Goal: Task Accomplishment & Management: Complete application form

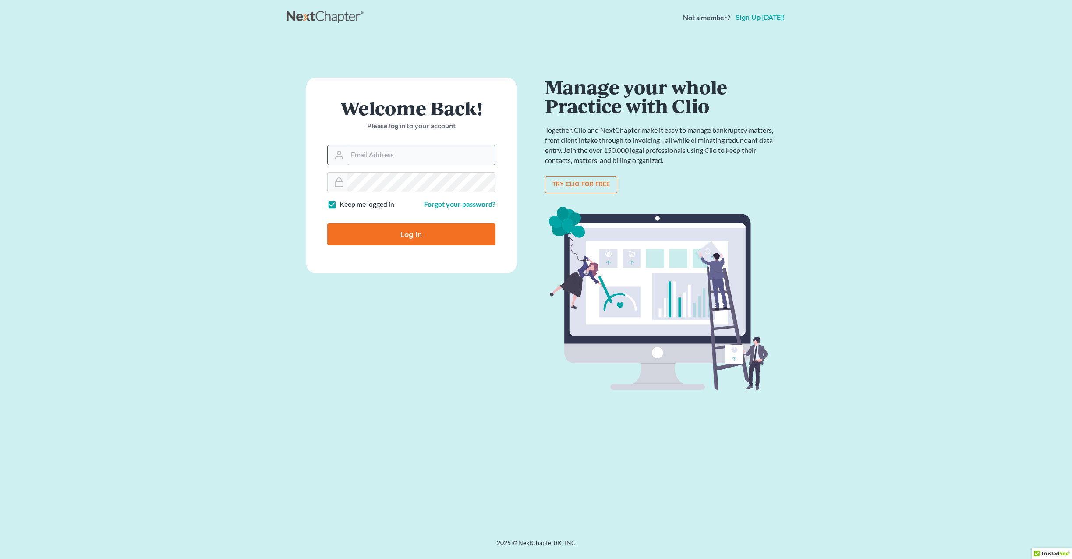
click at [365, 160] on input "Email Address" at bounding box center [421, 154] width 148 height 19
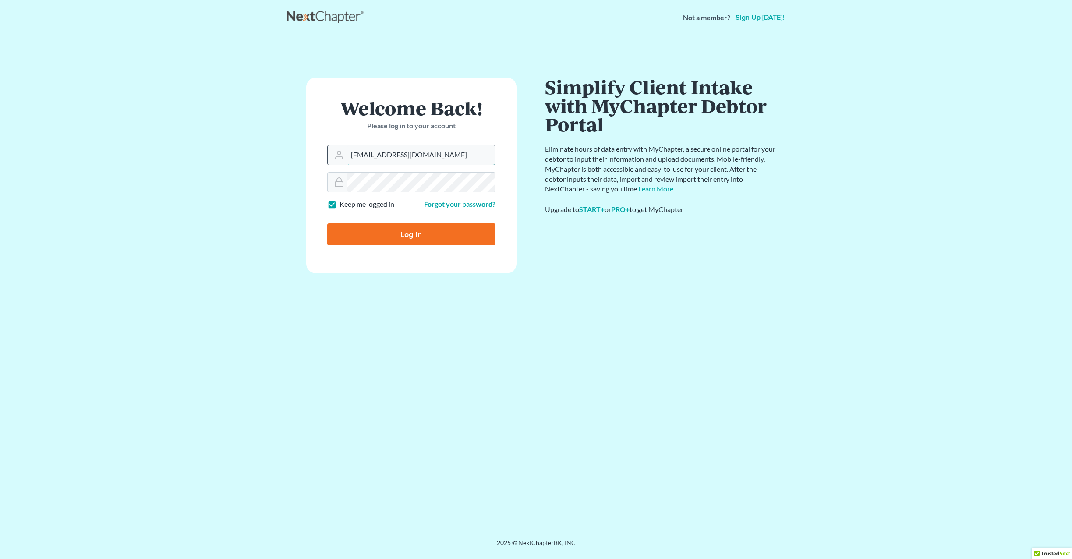
type input "[EMAIL_ADDRESS][DOMAIN_NAME]"
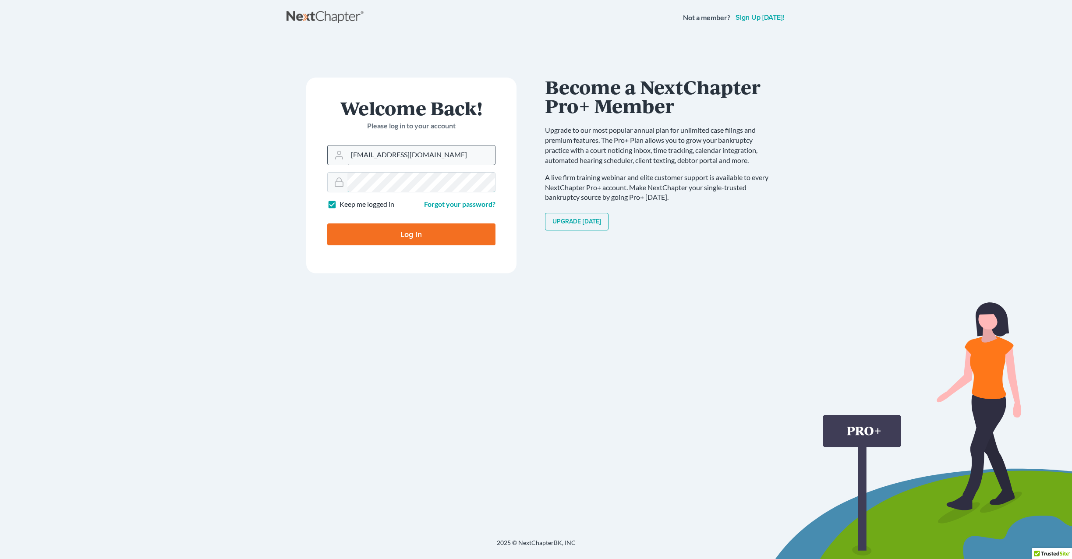
click at [327, 223] on input "Log In" at bounding box center [411, 234] width 168 height 22
type input "Thinking..."
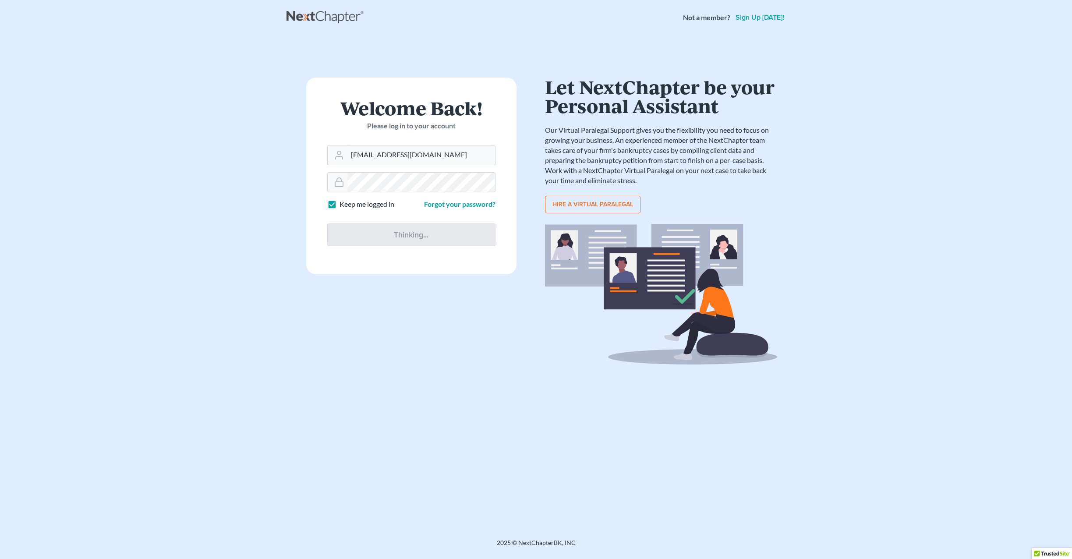
click at [383, 291] on div "Welcome Back! Please log in to your account Email Address craigbournelaw@yahoo.…" at bounding box center [412, 287] width 250 height 419
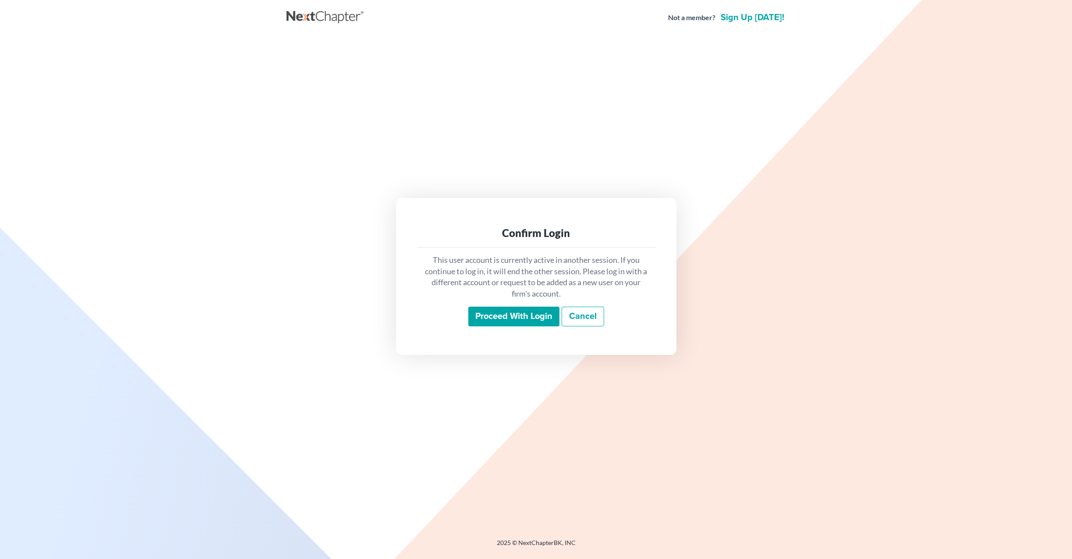
click at [514, 308] on input "Proceed with login" at bounding box center [513, 317] width 91 height 20
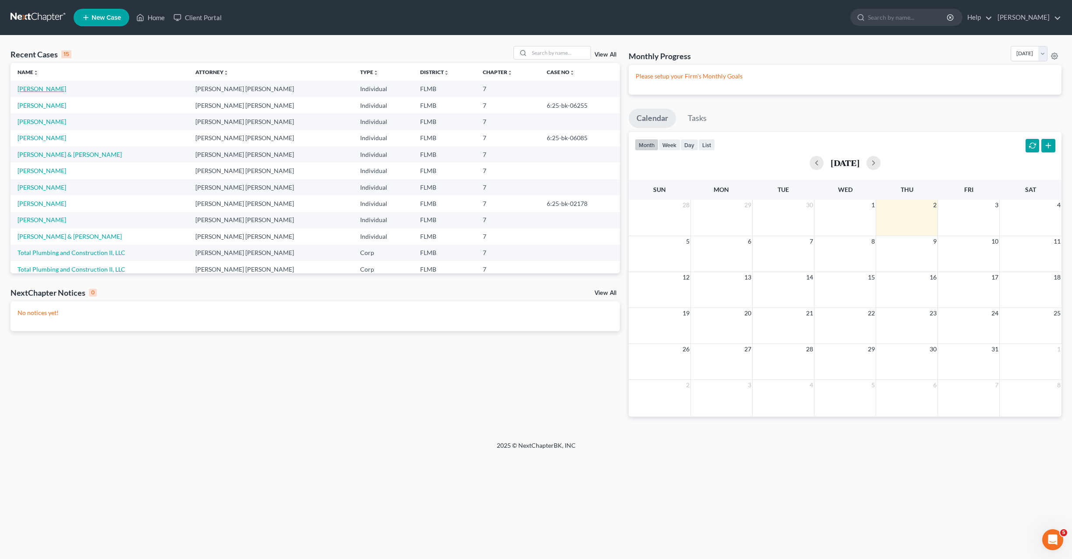
click at [50, 88] on link "Urdaneta, Nerio" at bounding box center [42, 88] width 49 height 7
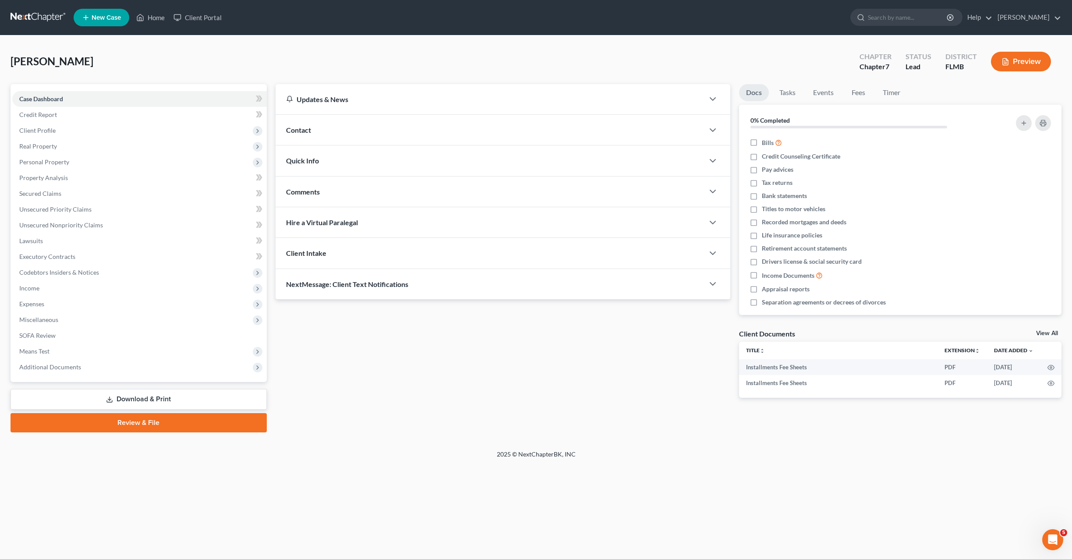
click at [117, 402] on link "Download & Print" at bounding box center [139, 399] width 256 height 21
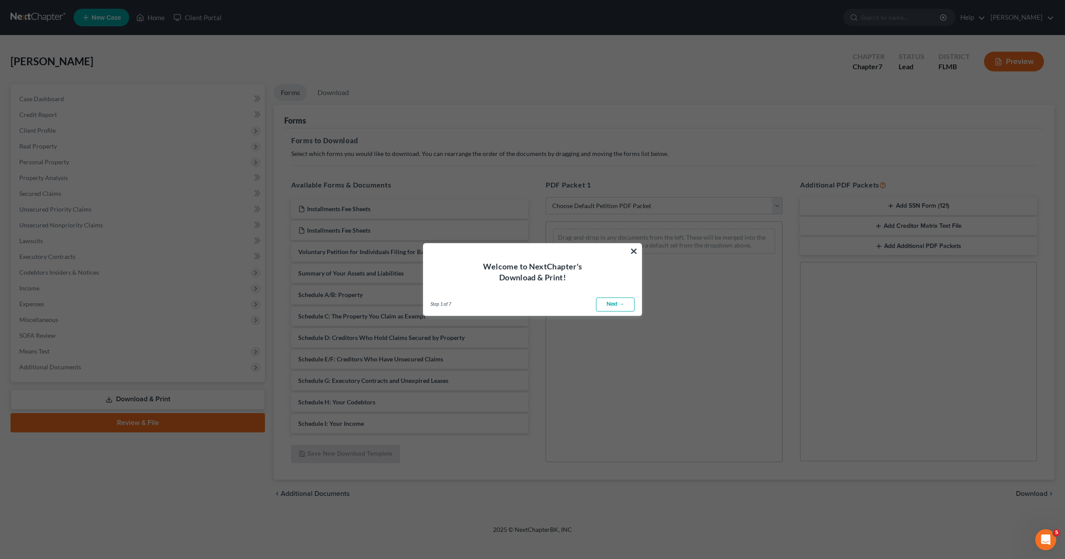
click at [617, 308] on link "Next →" at bounding box center [615, 304] width 39 height 14
select select "0"
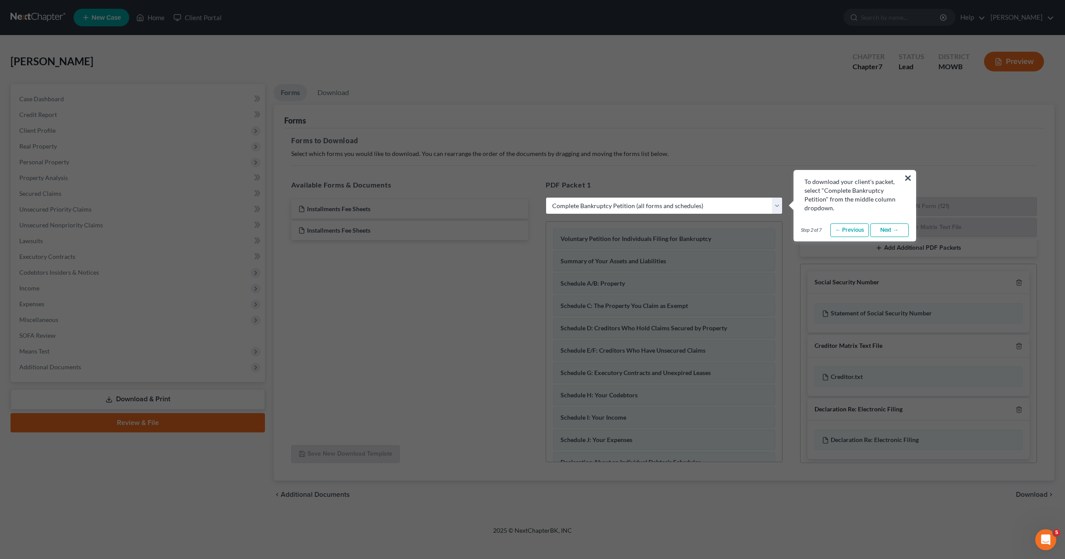
click at [608, 202] on select "Choose Default Petition PDF Packet Complete Bankruptcy Petition (all forms and …" at bounding box center [664, 206] width 237 height 18
drag, startPoint x: 400, startPoint y: 314, endPoint x: 393, endPoint y: 304, distance: 12.5
click at [908, 176] on button "×" at bounding box center [908, 178] width 8 height 14
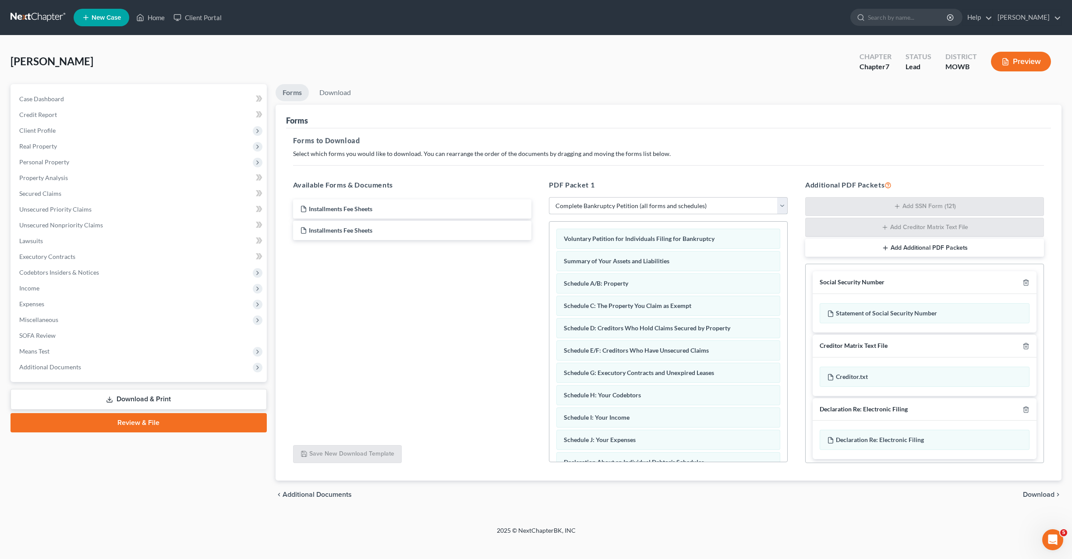
click at [639, 210] on select "Choose Default Petition PDF Packet Complete Bankruptcy Petition (all forms and …" at bounding box center [668, 206] width 239 height 18
click at [638, 204] on select "Choose Default Petition PDF Packet Complete Bankruptcy Petition (all forms and …" at bounding box center [668, 206] width 239 height 18
click at [1038, 495] on span "Download" at bounding box center [1039, 494] width 32 height 7
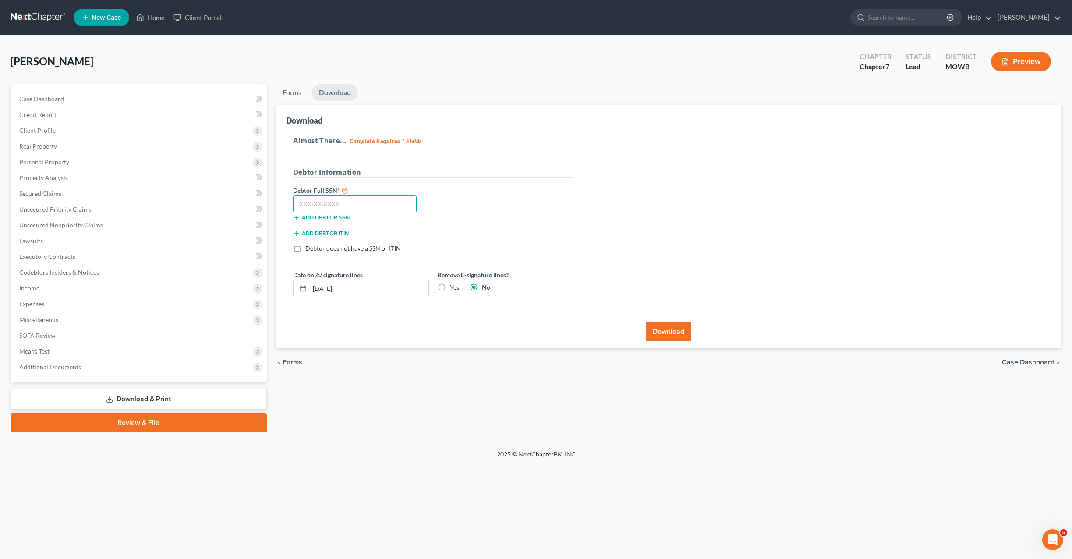
click at [354, 204] on input "text" at bounding box center [355, 204] width 124 height 18
type input "771-28-5766"
click at [453, 222] on div "Debtor Full SSN * 771-28-5766 Add debtor SSN" at bounding box center [433, 207] width 289 height 44
click at [450, 289] on label "Yes" at bounding box center [454, 287] width 9 height 9
click at [453, 289] on input "Yes" at bounding box center [456, 286] width 6 height 6
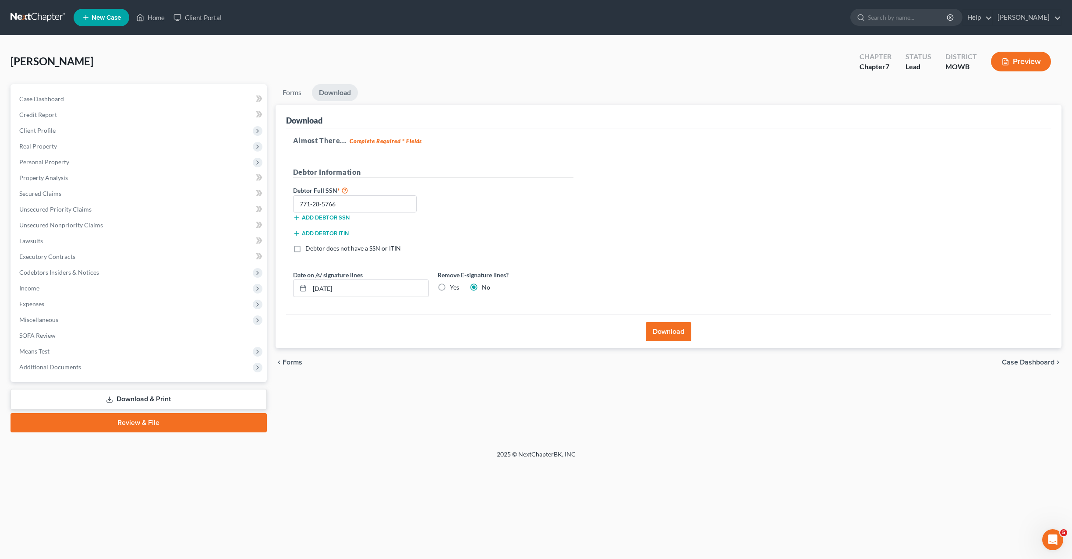
radio input "true"
radio input "false"
click at [491, 230] on div "Add debtor ITIN" at bounding box center [433, 236] width 289 height 16
click at [667, 335] on button "Download" at bounding box center [669, 331] width 46 height 19
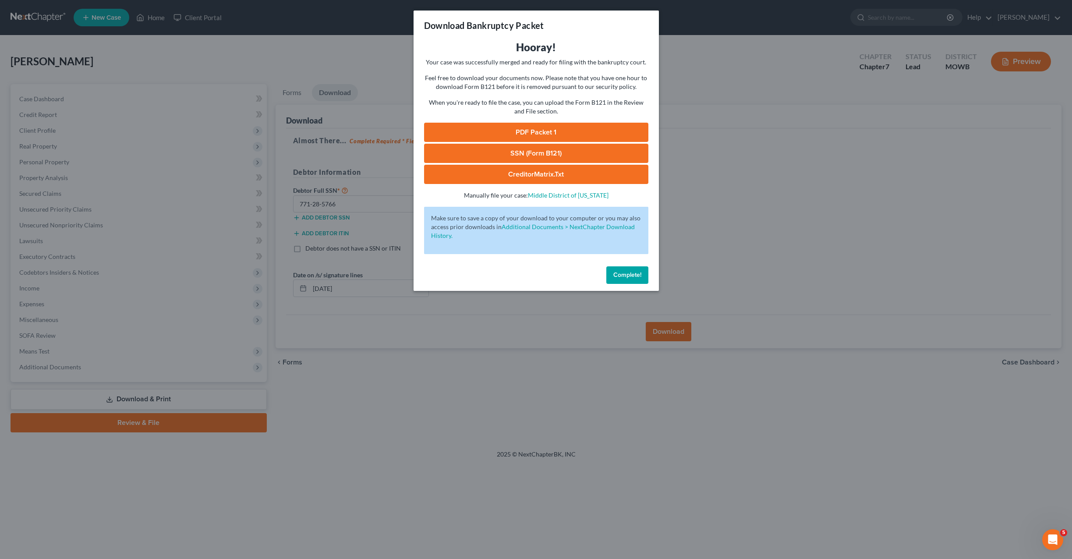
drag, startPoint x: 627, startPoint y: 265, endPoint x: 624, endPoint y: 279, distance: 14.3
click at [627, 267] on div "Complete!" at bounding box center [536, 277] width 245 height 28
drag, startPoint x: 616, startPoint y: 289, endPoint x: 622, endPoint y: 258, distance: 30.8
click at [616, 288] on div "Complete!" at bounding box center [536, 277] width 245 height 28
drag, startPoint x: 622, startPoint y: 258, endPoint x: 635, endPoint y: 274, distance: 19.9
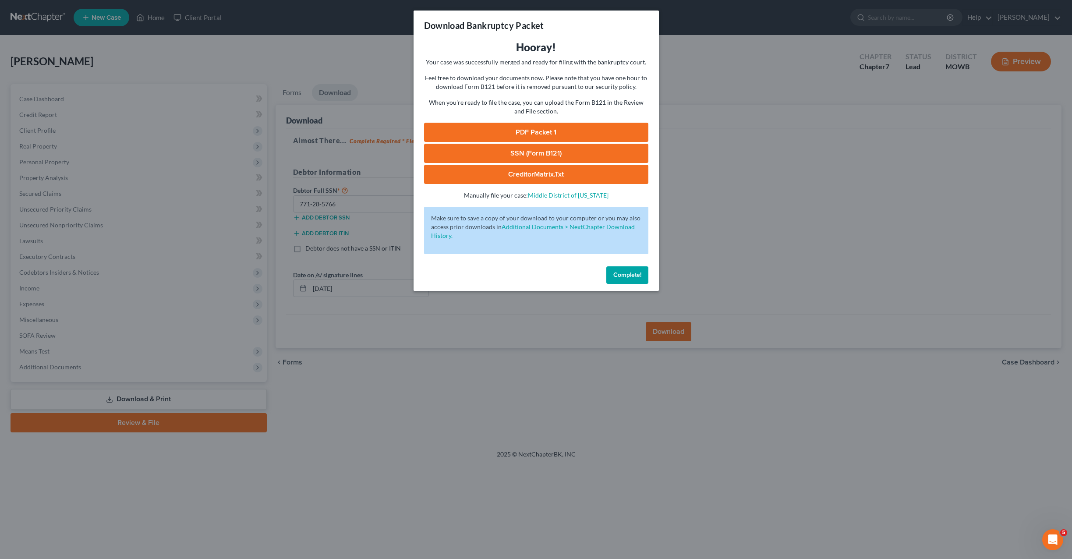
click at [623, 259] on div "Hooray! Your case was successfully merged and ready for filing with the bankrup…" at bounding box center [536, 151] width 245 height 223
click at [632, 275] on span "Complete!" at bounding box center [627, 274] width 28 height 7
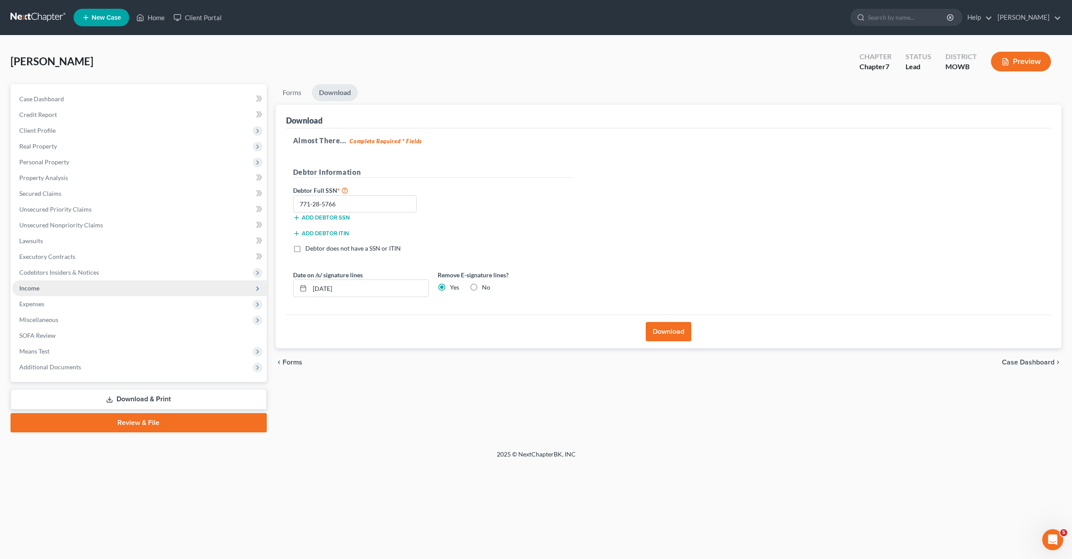
click at [32, 287] on span "Income" at bounding box center [29, 287] width 20 height 7
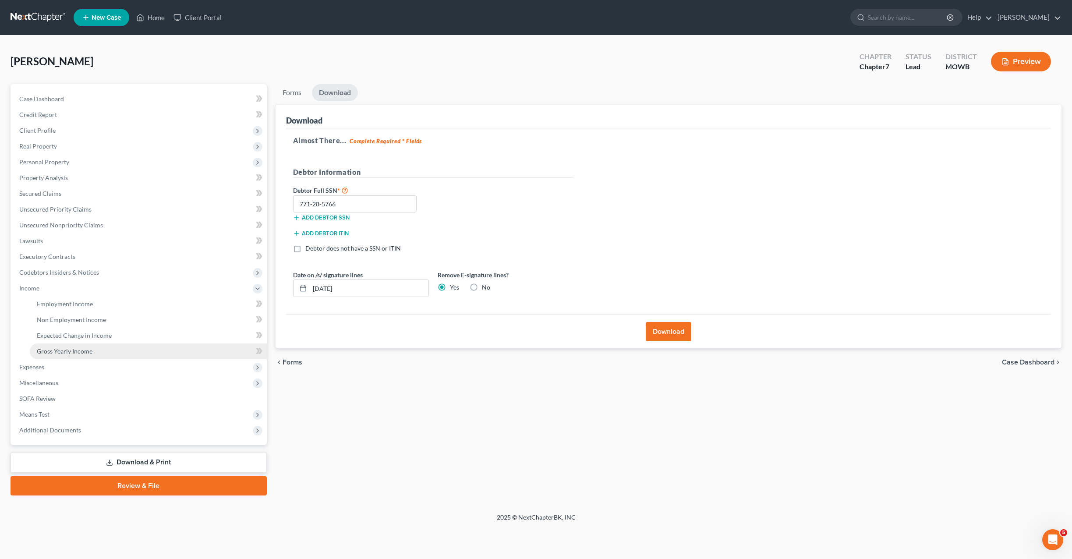
click at [57, 349] on span "Gross Yearly Income" at bounding box center [65, 350] width 56 height 7
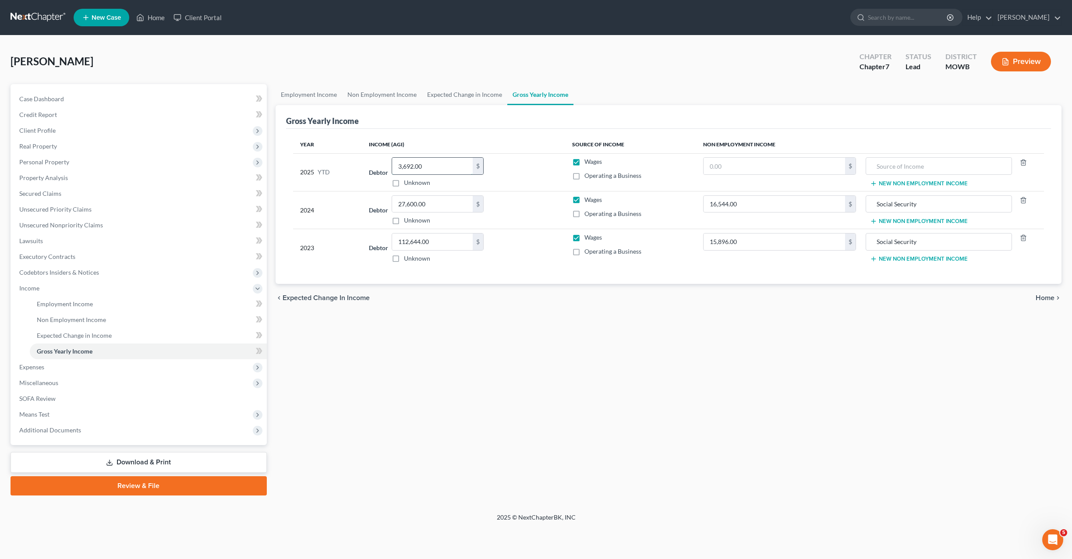
click at [443, 162] on input "3,692.00" at bounding box center [432, 166] width 81 height 17
type input "5,920"
click at [718, 329] on div "Employment Income Non Employment Income Expected Change in Income Gross Yearly …" at bounding box center [668, 289] width 795 height 411
click at [73, 306] on span "Employment Income" at bounding box center [65, 303] width 56 height 7
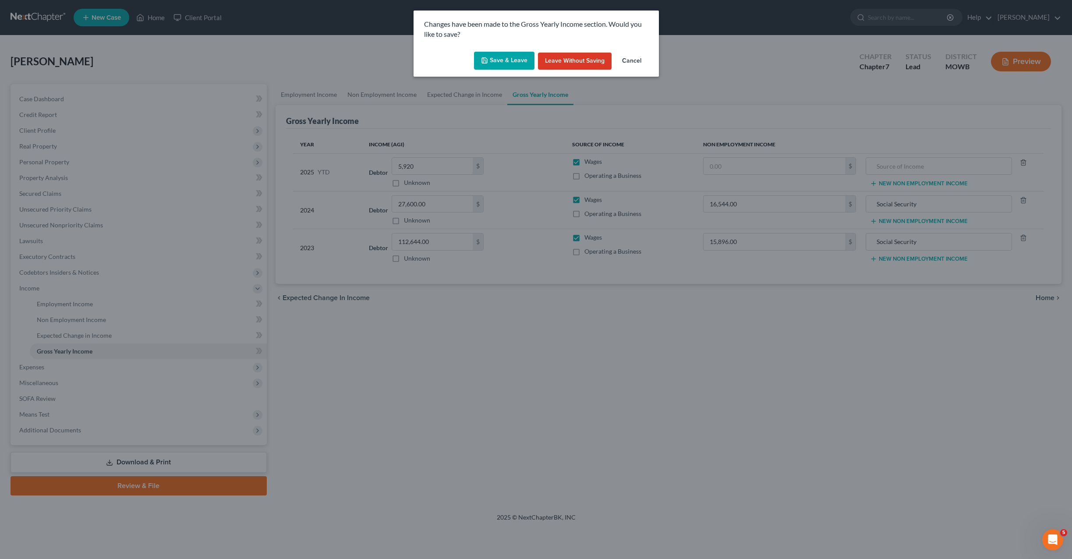
click at [498, 58] on button "Save & Leave" at bounding box center [504, 61] width 60 height 18
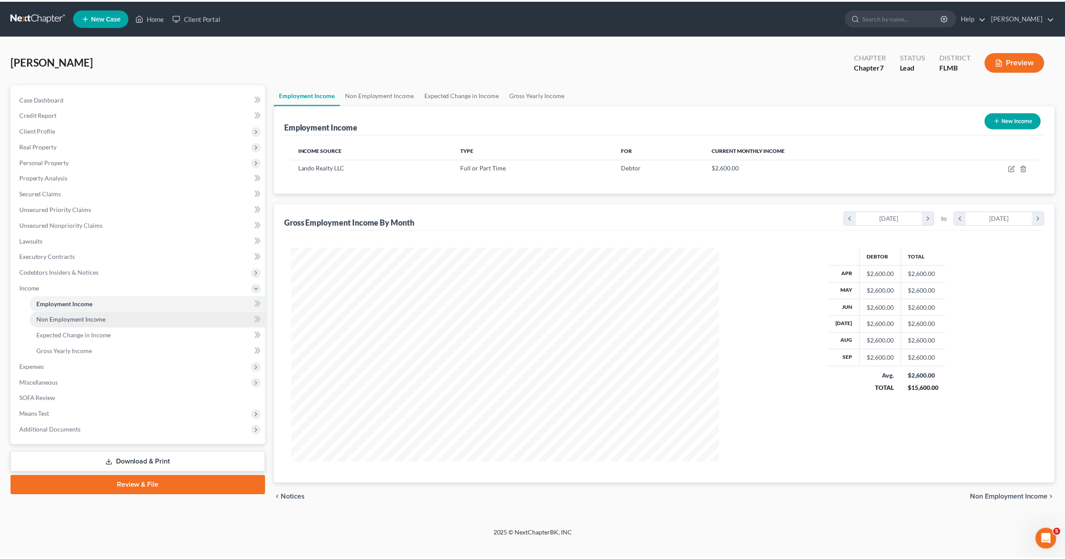
scroll to position [215, 449]
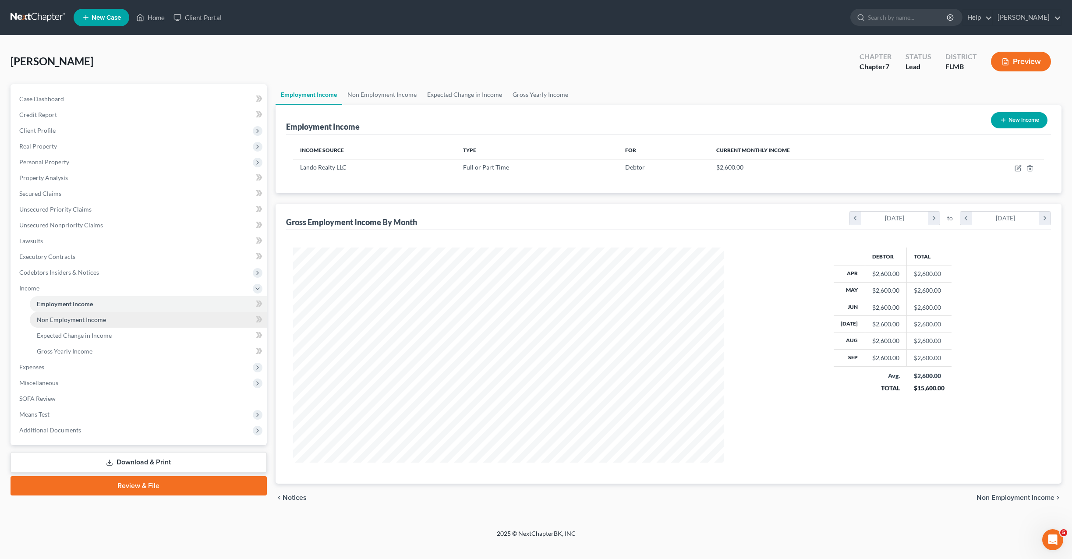
click at [98, 318] on span "Non Employment Income" at bounding box center [71, 319] width 69 height 7
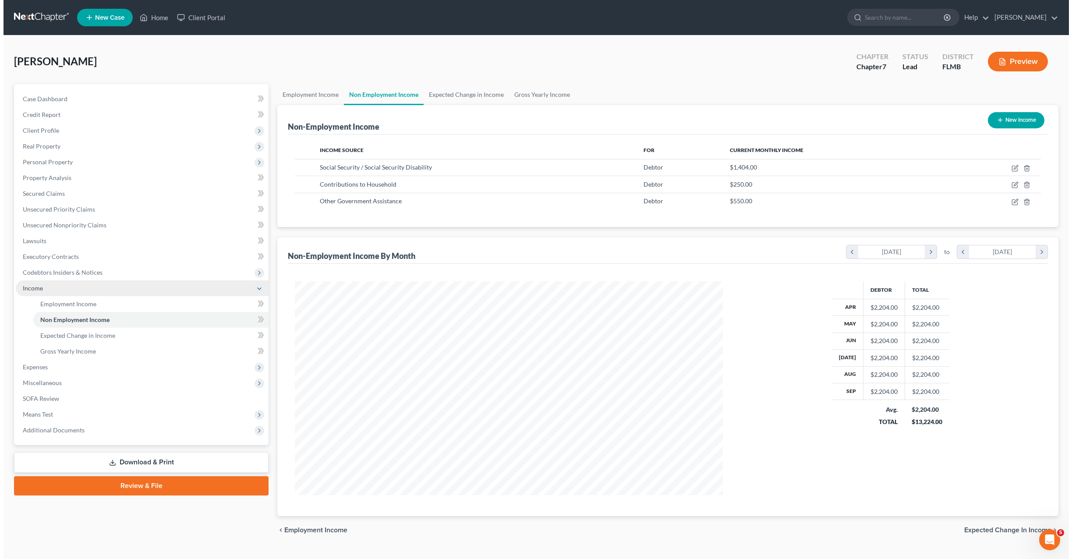
scroll to position [214, 446]
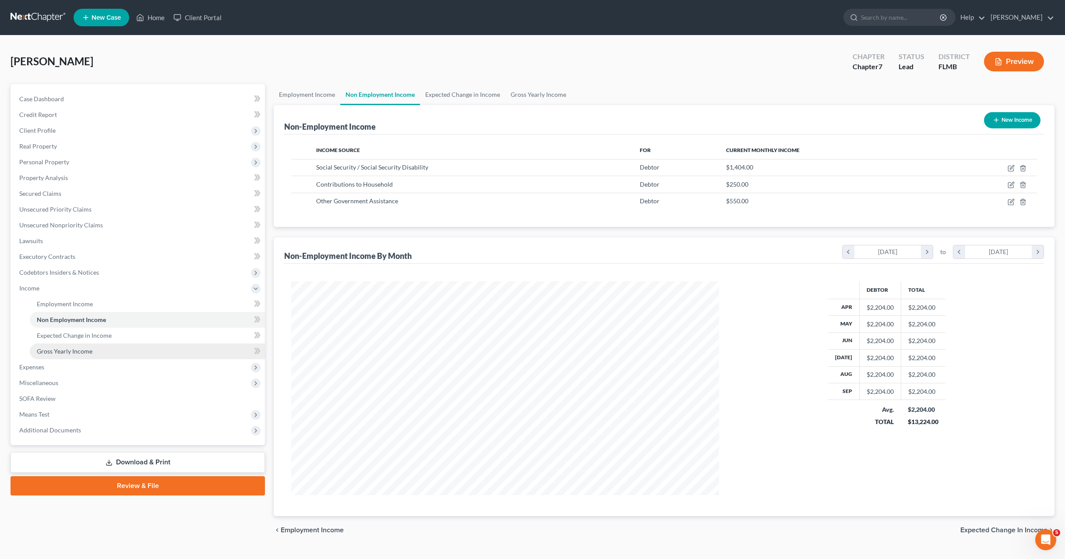
click at [73, 354] on span "Gross Yearly Income" at bounding box center [65, 350] width 56 height 7
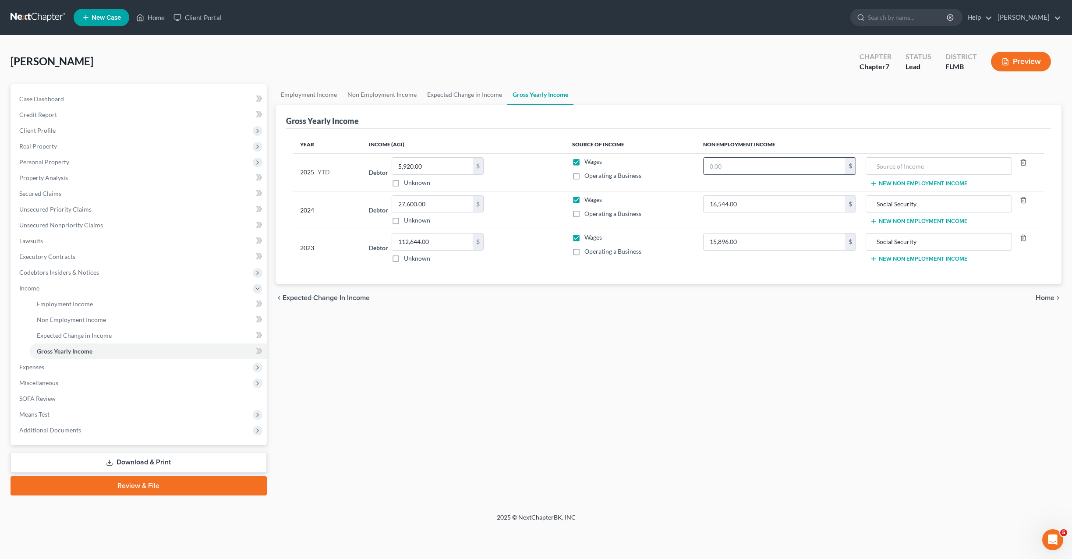
click at [770, 165] on input "text" at bounding box center [774, 166] width 141 height 17
type input "1,440"
click at [878, 206] on input "Social Security" at bounding box center [938, 204] width 137 height 17
click at [877, 203] on input "Social Security" at bounding box center [938, 204] width 137 height 17
click at [877, 169] on input "text" at bounding box center [938, 166] width 137 height 17
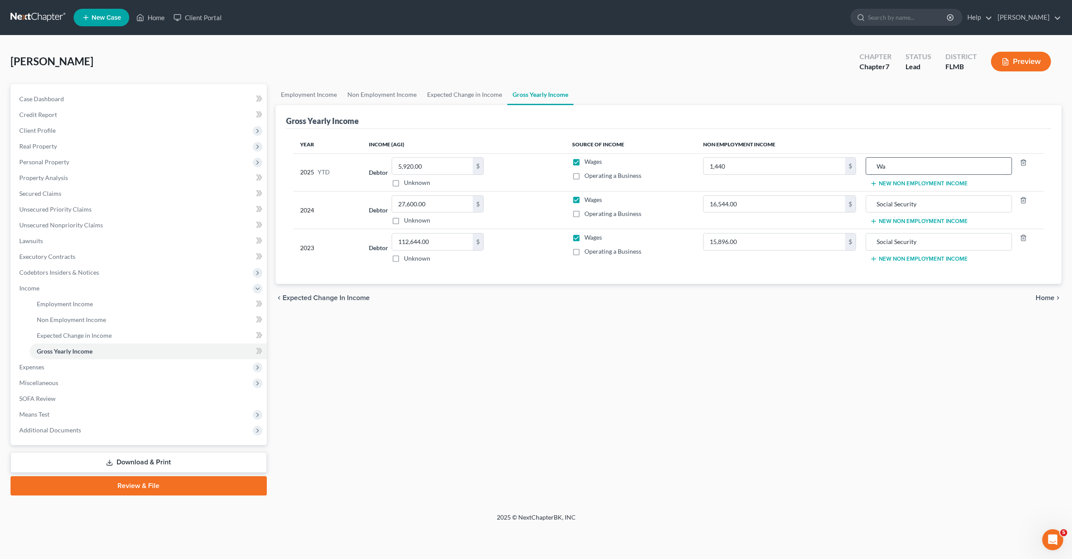
type input "W"
type input "Earnings and Social Security"
click at [880, 167] on input "Earnings and Social Security" at bounding box center [938, 166] width 137 height 17
type input "Wages and Social Security"
click at [876, 203] on input "Social Security" at bounding box center [938, 204] width 137 height 17
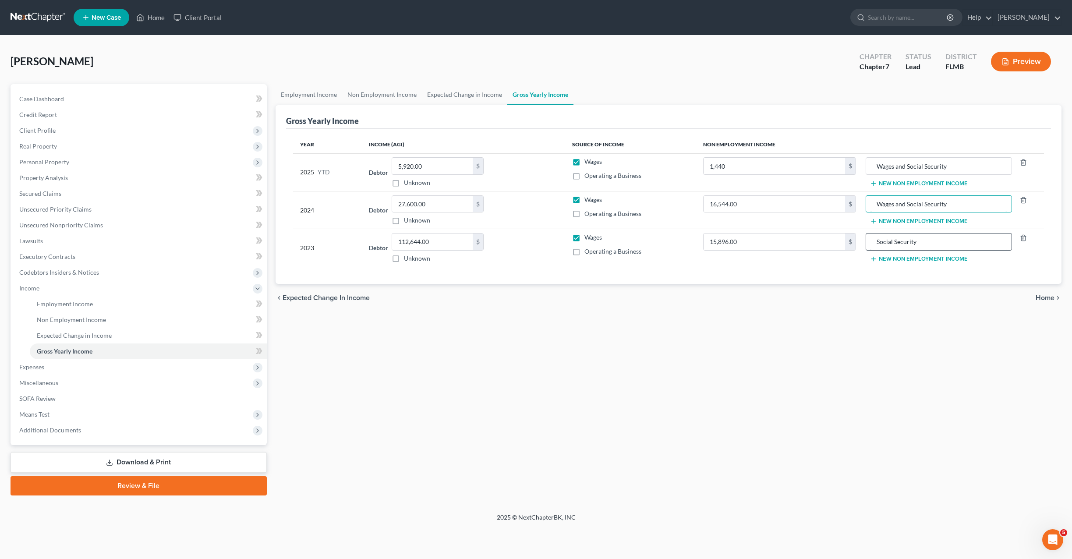
type input "Wages and Social Security"
click at [875, 241] on input "Social Security" at bounding box center [938, 241] width 137 height 17
type input "Wages and Social Security"
click at [737, 386] on div "Employment Income Non Employment Income Expected Change in Income Gross Yearly …" at bounding box center [668, 289] width 795 height 411
click at [103, 460] on link "Download & Print" at bounding box center [139, 462] width 256 height 21
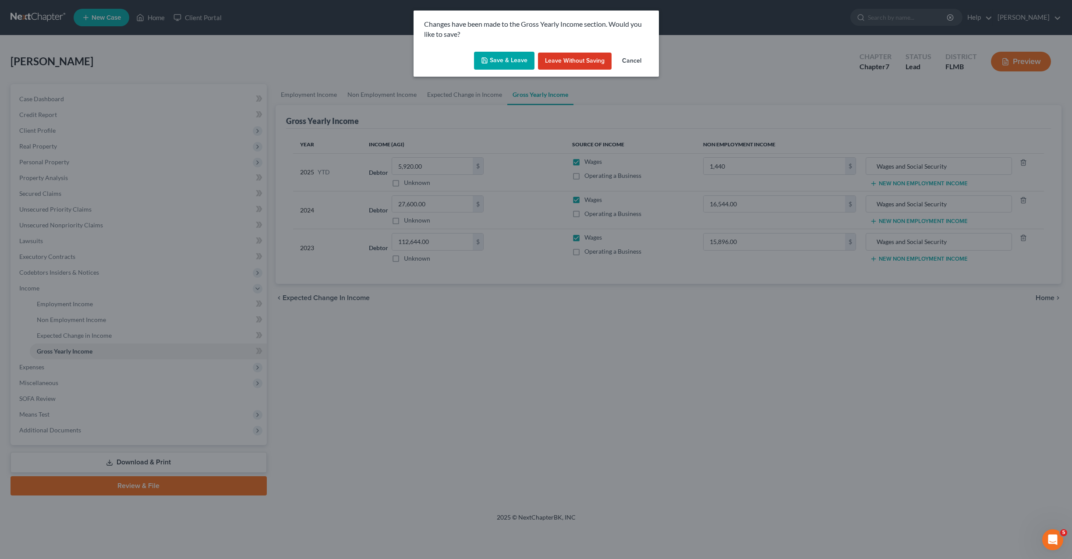
click at [500, 65] on button "Save & Leave" at bounding box center [504, 61] width 60 height 18
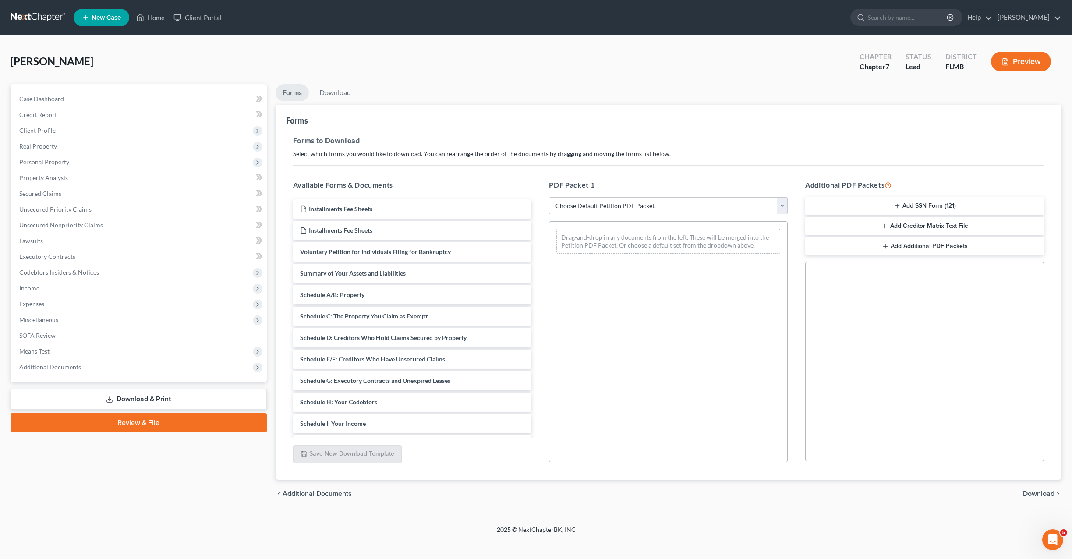
click at [138, 399] on link "Download & Print" at bounding box center [139, 399] width 256 height 21
click at [585, 205] on select "Choose Default Petition PDF Packet Complete Bankruptcy Petition (all forms and …" at bounding box center [668, 206] width 239 height 18
select select "0"
click at [549, 197] on select "Choose Default Petition PDF Packet Complete Bankruptcy Petition (all forms and …" at bounding box center [668, 206] width 239 height 18
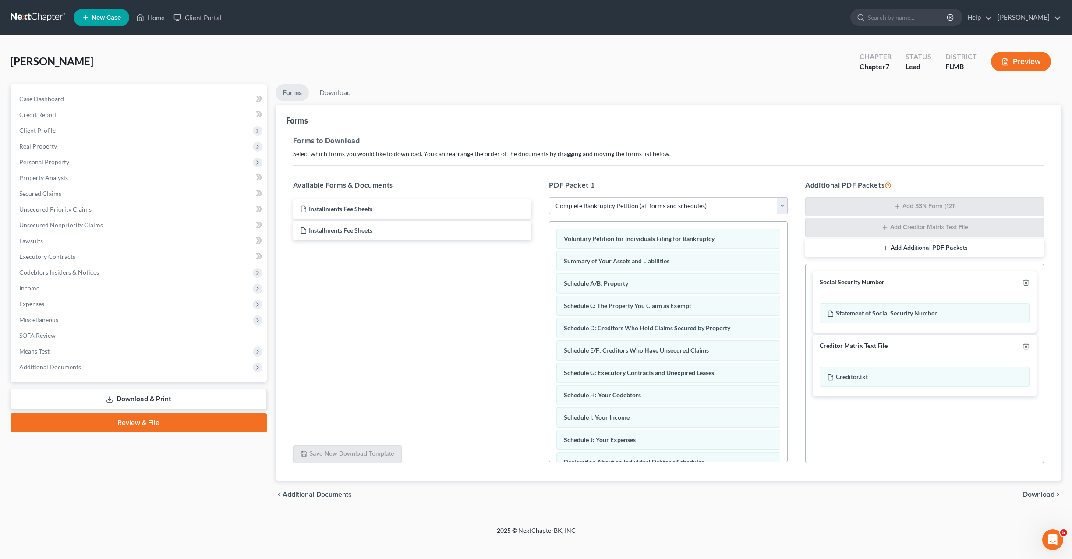
click at [1039, 497] on span "Download" at bounding box center [1039, 494] width 32 height 7
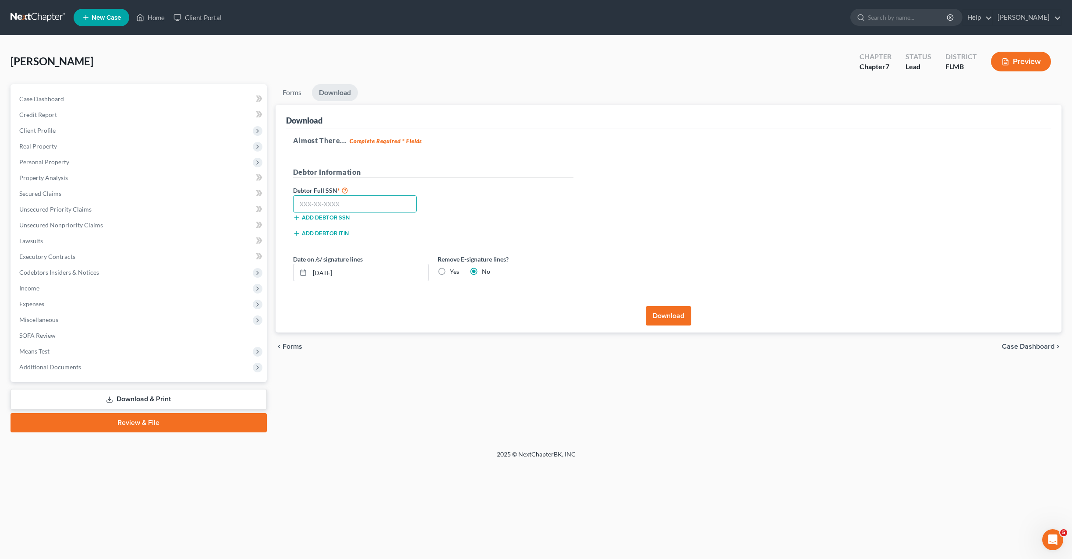
click at [329, 203] on input "text" at bounding box center [355, 204] width 124 height 18
type input "771-28-5766"
click at [536, 221] on div "Debtor Full SSN * 771-28-5766 Add debtor SSN" at bounding box center [433, 207] width 289 height 44
click at [450, 273] on label "Yes" at bounding box center [454, 271] width 9 height 9
click at [453, 273] on input "Yes" at bounding box center [456, 270] width 6 height 6
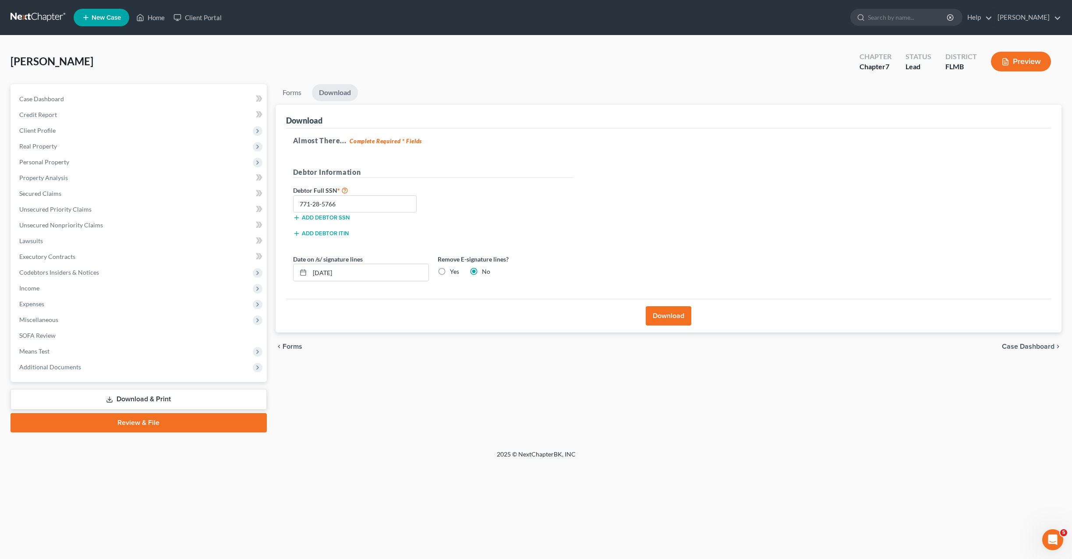
radio input "true"
radio input "false"
click at [598, 230] on div "Almost There... Complete Required * Fields Debtor Information Debtor Full SSN *…" at bounding box center [668, 213] width 765 height 171
click at [664, 317] on button "Download" at bounding box center [669, 315] width 46 height 19
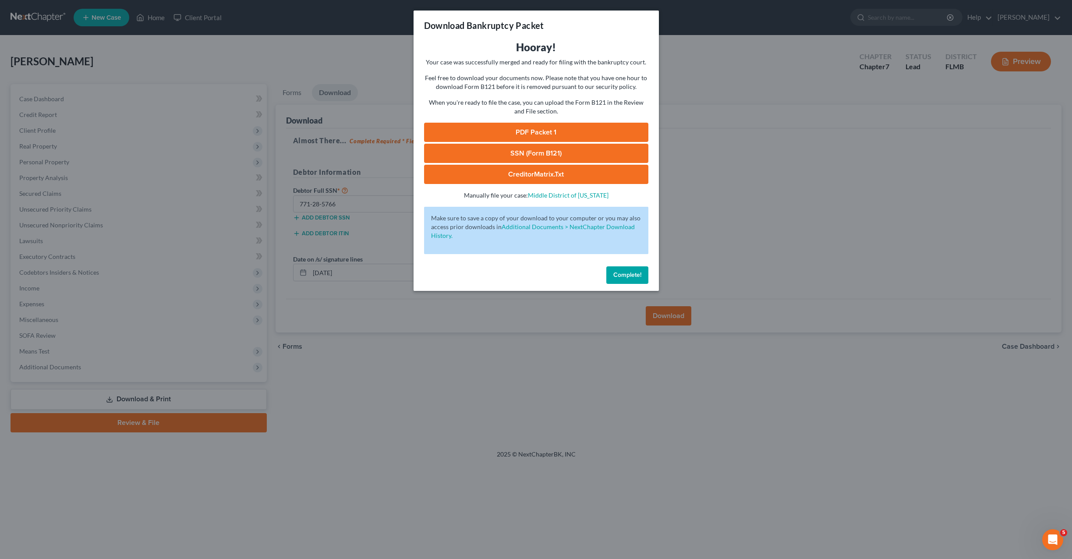
click at [535, 153] on link "SSN (Form B121)" at bounding box center [536, 153] width 224 height 19
click at [499, 129] on link "PDF Packet 1" at bounding box center [536, 132] width 224 height 19
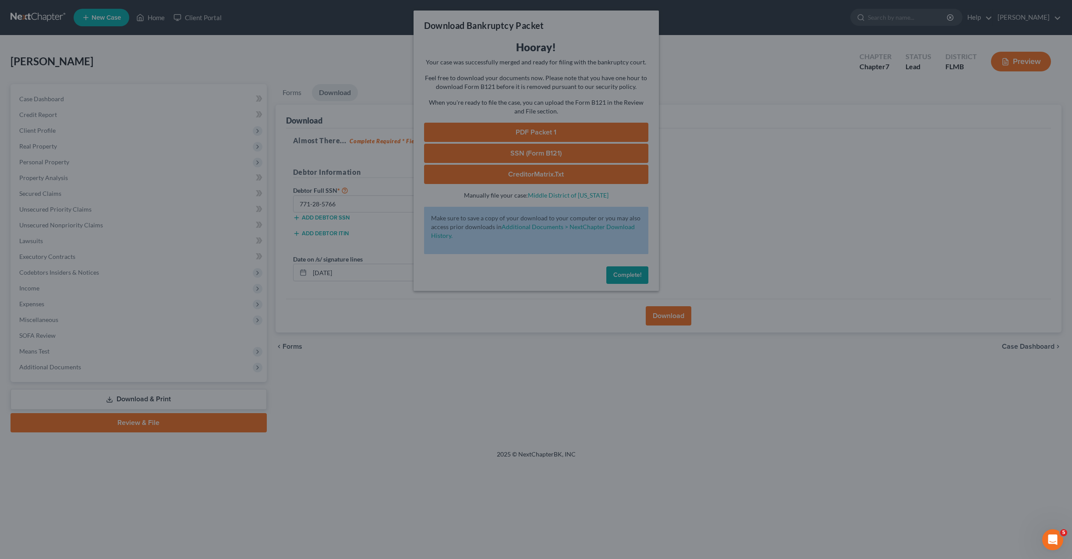
click at [623, 273] on div at bounding box center [536, 279] width 1072 height 559
click at [363, 367] on div at bounding box center [536, 279] width 1072 height 559
click at [558, 416] on div at bounding box center [536, 279] width 1072 height 559
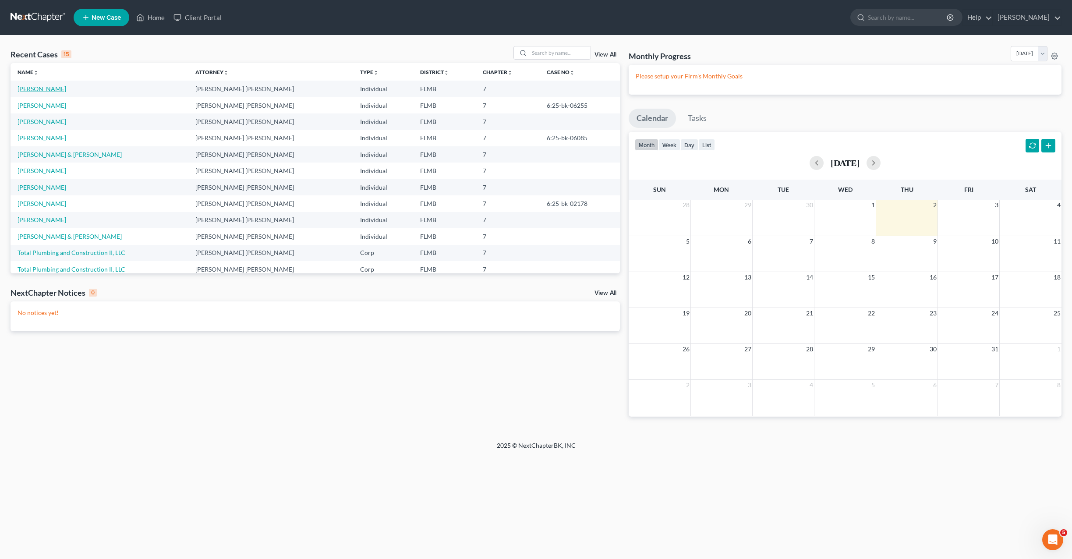
click at [37, 88] on link "Urdaneta, Nerio" at bounding box center [42, 88] width 49 height 7
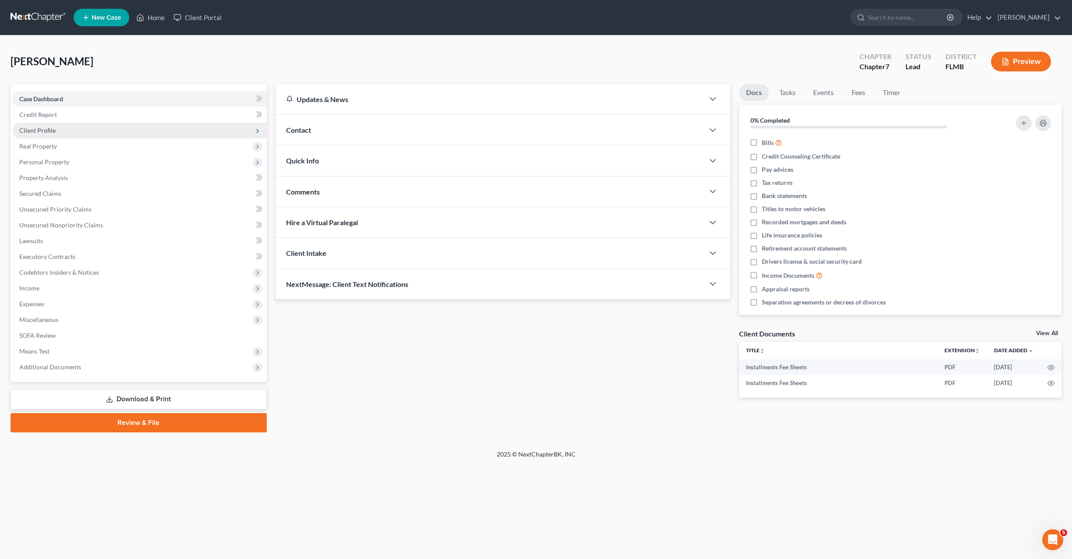
click at [47, 131] on span "Client Profile" at bounding box center [37, 130] width 36 height 7
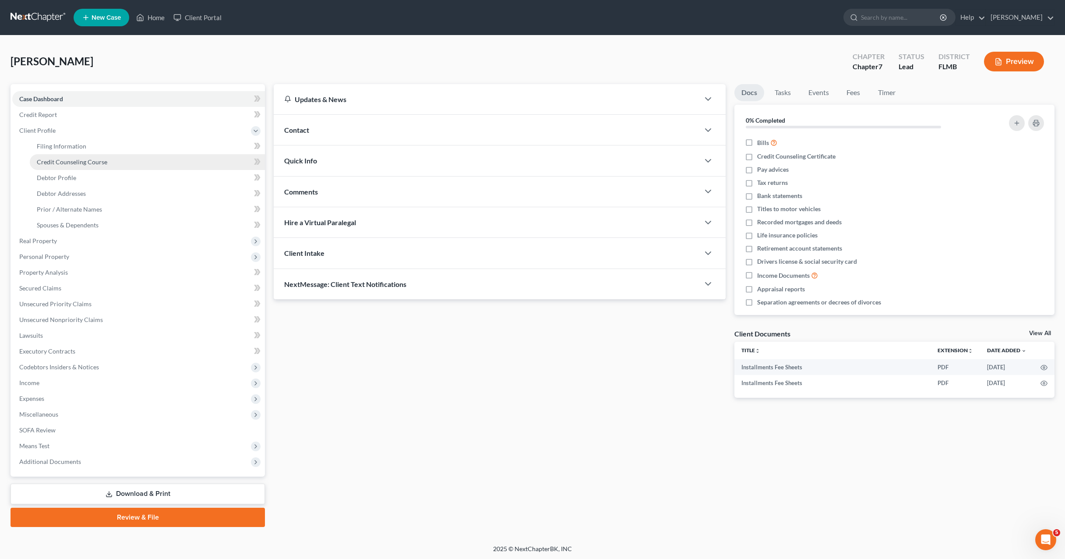
click at [65, 161] on span "Credit Counseling Course" at bounding box center [72, 161] width 71 height 7
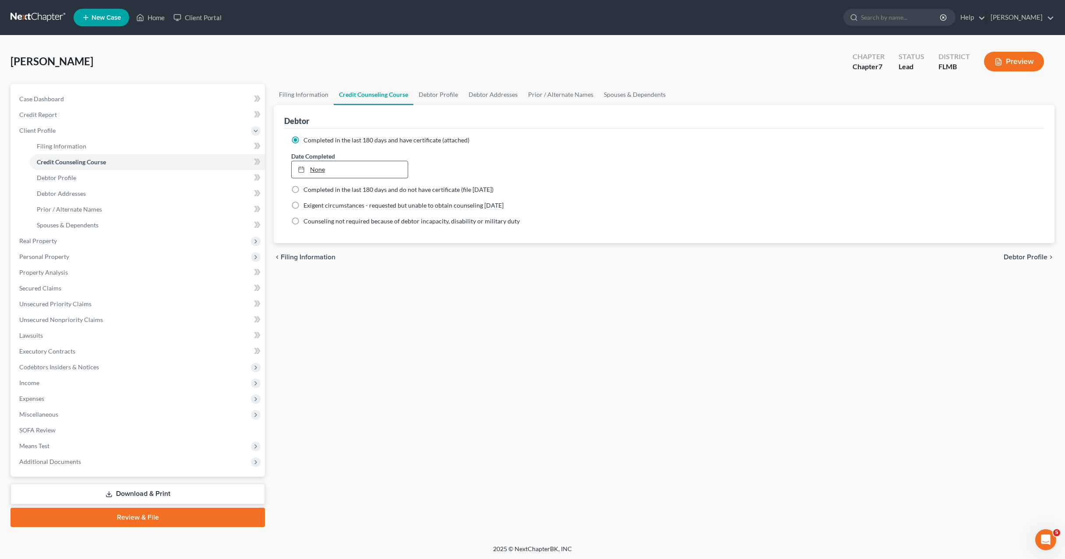
type input "10/2/2025"
click at [322, 170] on link "10/2/2025" at bounding box center [350, 169] width 116 height 17
click at [383, 360] on div "Filing Information Credit Counseling Course Debtor Profile Debtor Addresses Pri…" at bounding box center [664, 305] width 790 height 443
click at [50, 177] on span "Debtor Profile" at bounding box center [56, 177] width 39 height 7
select select "1"
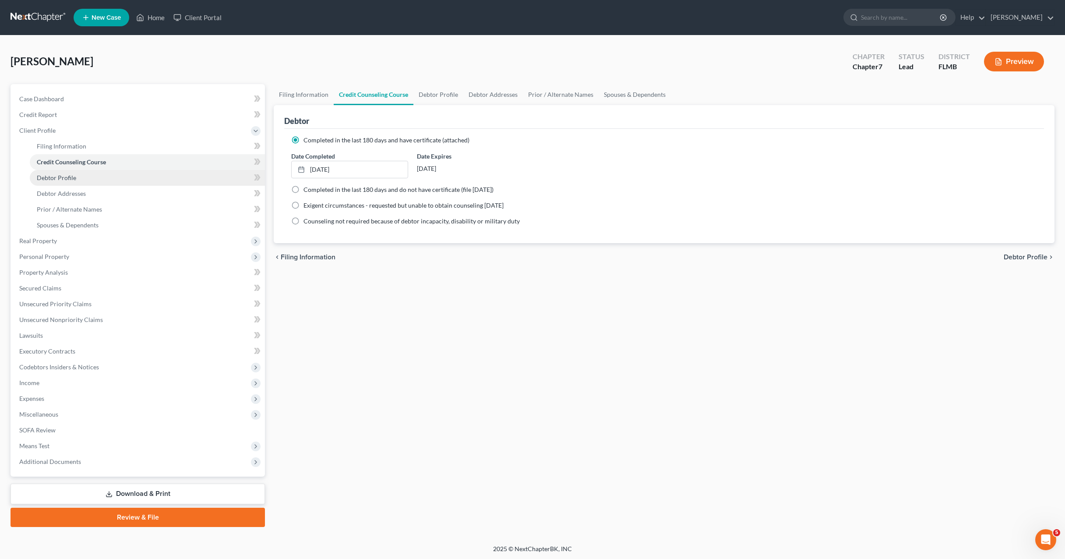
select select "1"
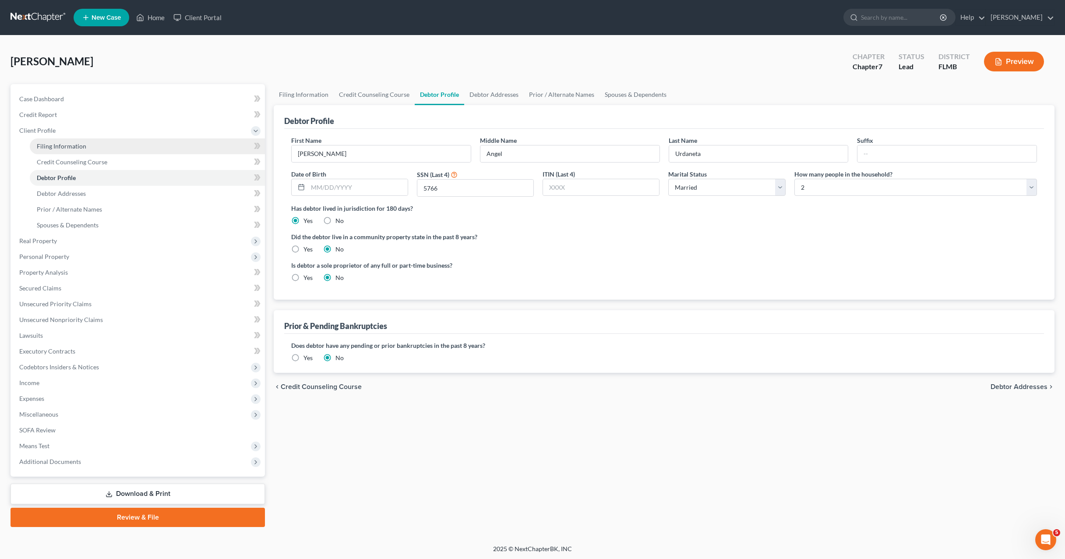
click at [61, 149] on span "Filing Information" at bounding box center [62, 145] width 50 height 7
select select "1"
select select "0"
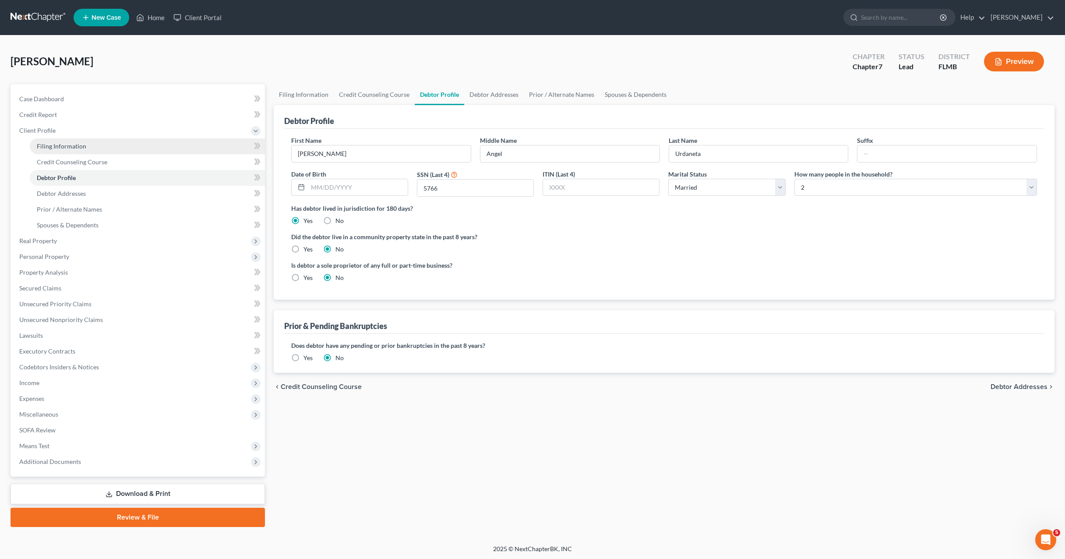
select select "9"
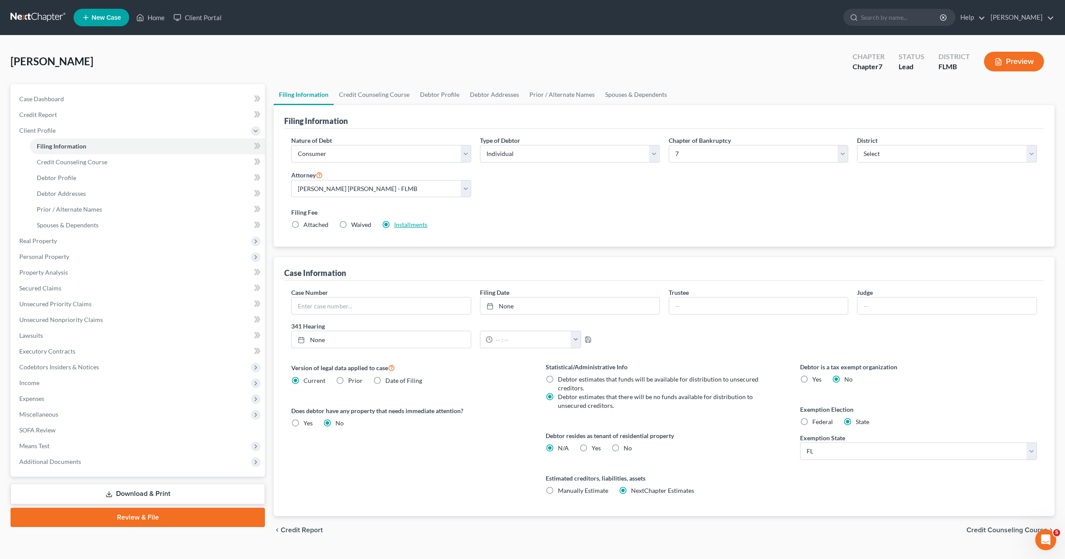
click at [408, 227] on link "Installments" at bounding box center [410, 224] width 33 height 7
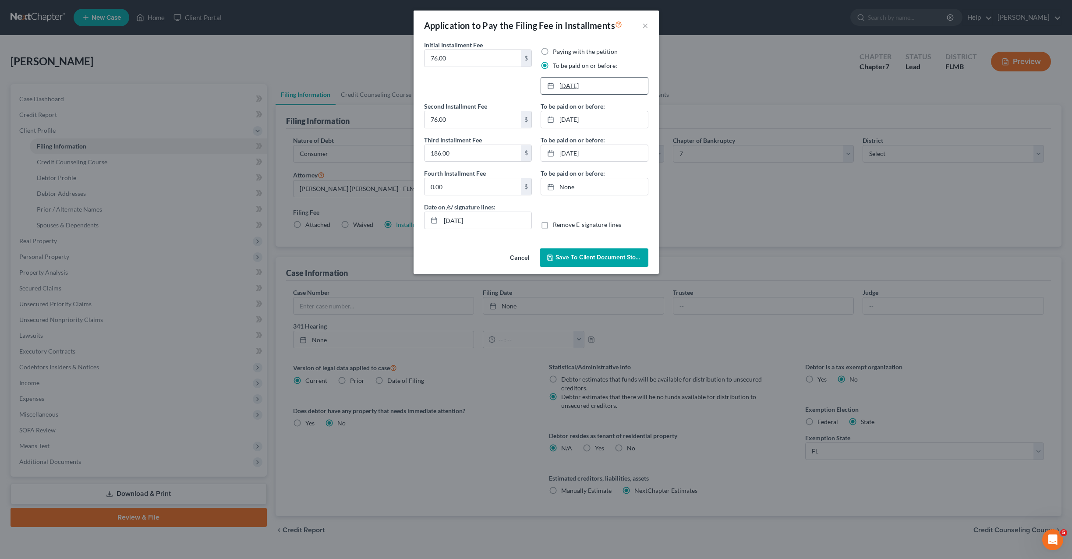
click at [572, 87] on link "11/1/2025" at bounding box center [594, 86] width 107 height 17
click at [581, 117] on link "12/1/2025" at bounding box center [594, 119] width 107 height 17
click at [568, 151] on link "1/1/2026" at bounding box center [594, 153] width 107 height 17
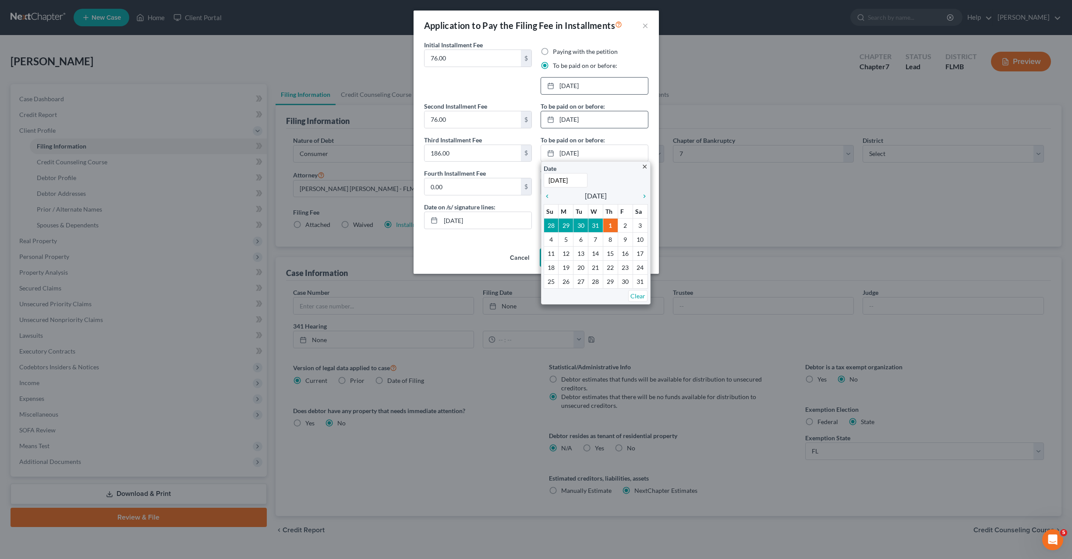
click at [613, 136] on div "To be paid on or before: 1/1/2026 close Date 1/1/2026 Time 12:00 AM chevron_lef…" at bounding box center [595, 148] width 108 height 27
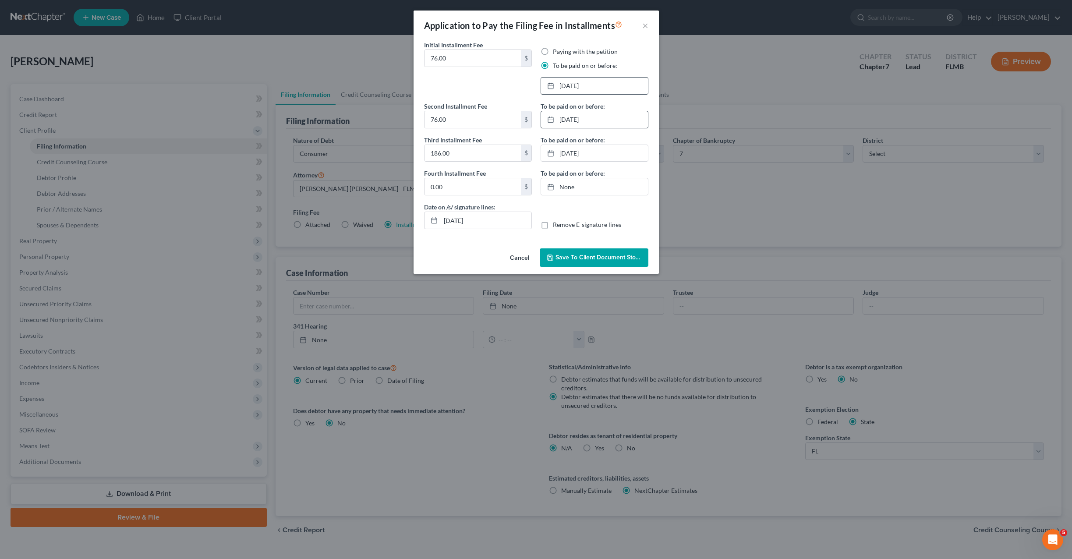
click at [620, 210] on div "Date on /s/ signature lines: 10/02/2025 Remove E-signature lines" at bounding box center [536, 219] width 233 height 34
click at [553, 226] on label "Remove E-signature lines" at bounding box center [587, 224] width 68 height 9
click at [556, 226] on input "Remove E-signature lines" at bounding box center [559, 223] width 6 height 6
checkbox input "true"
click at [592, 258] on span "Save to Client Document Storage" at bounding box center [601, 257] width 93 height 7
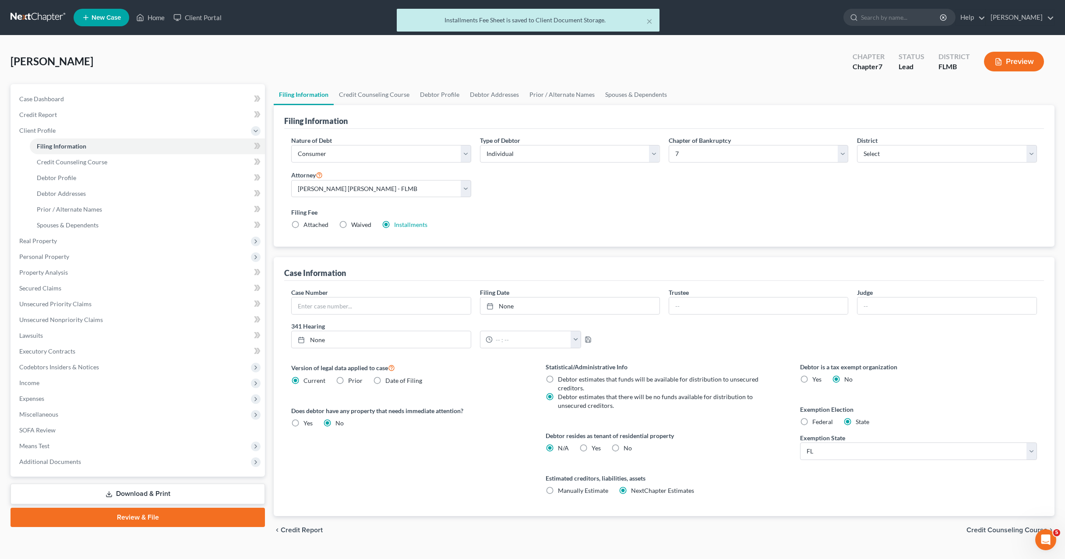
click at [118, 493] on link "Download & Print" at bounding box center [138, 494] width 255 height 21
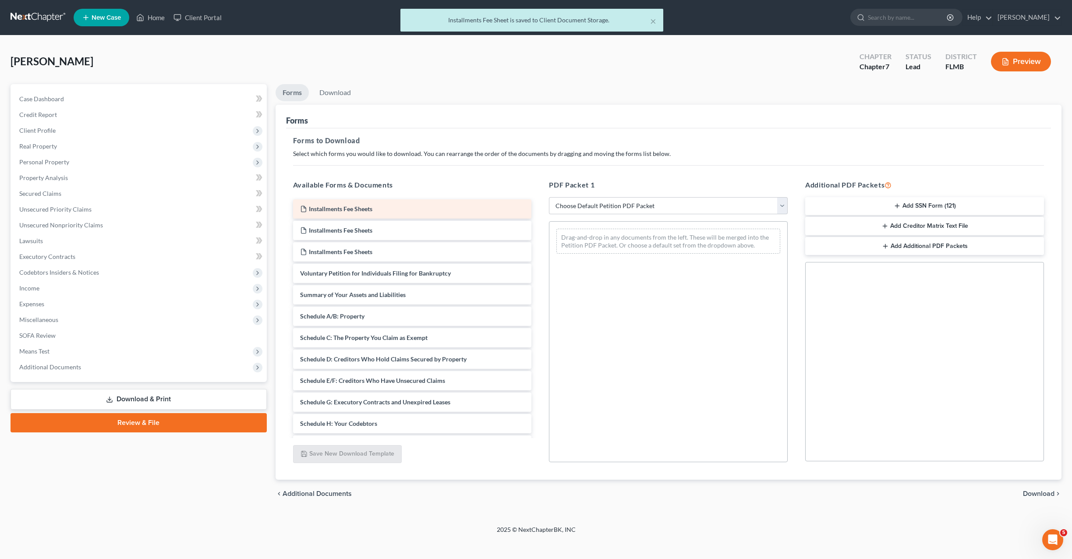
click at [348, 210] on span "Installments Fee Sheets" at bounding box center [341, 208] width 64 height 7
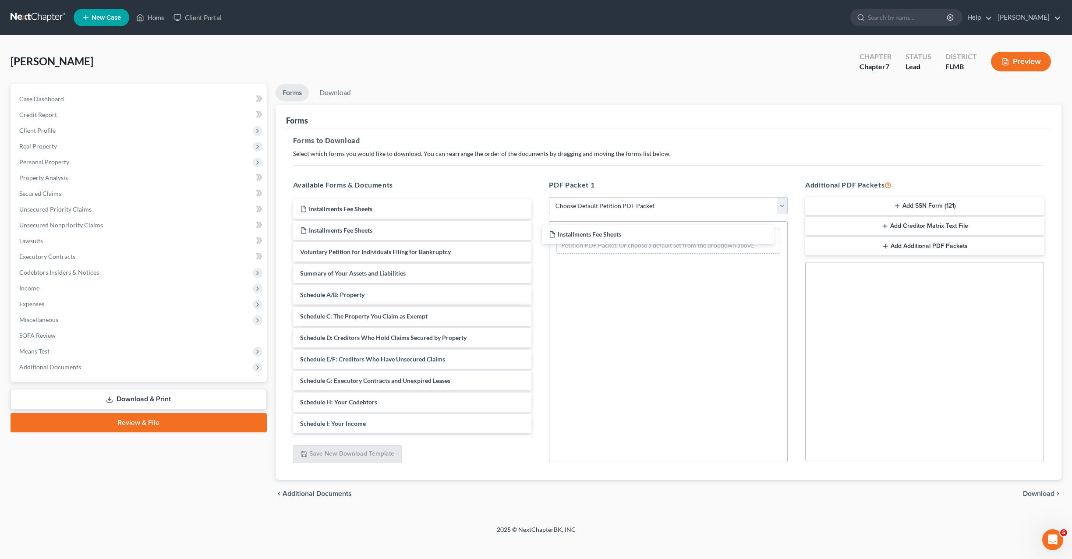
drag, startPoint x: 397, startPoint y: 205, endPoint x: 639, endPoint y: 234, distance: 243.2
click at [539, 230] on div "Installments Fee Sheets Installments Fee Sheets Installments Fee Sheets Install…" at bounding box center [412, 412] width 253 height 427
click at [1044, 492] on span "Download" at bounding box center [1039, 493] width 32 height 7
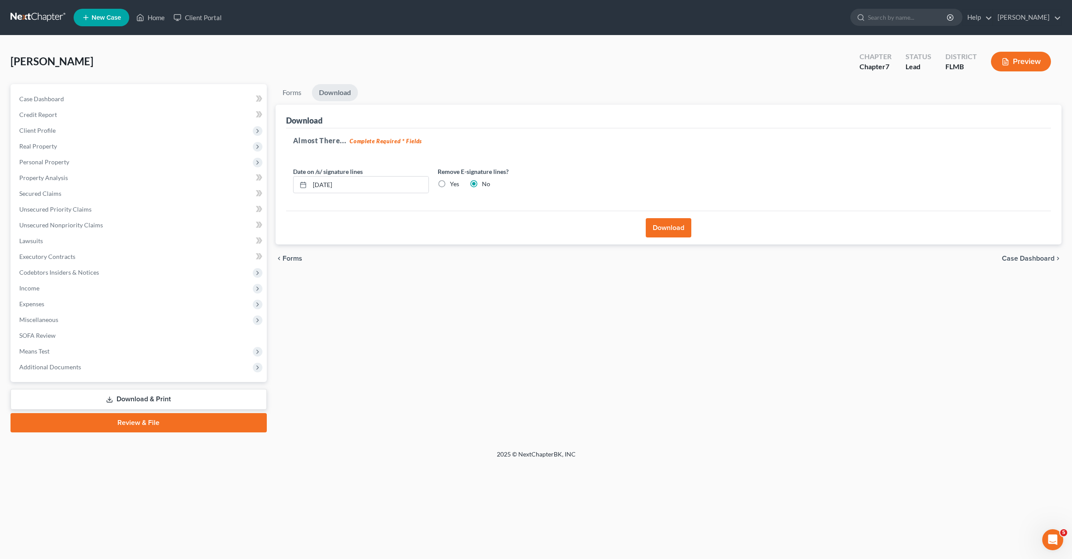
click at [450, 184] on label "Yes" at bounding box center [454, 184] width 9 height 9
click at [453, 184] on input "Yes" at bounding box center [456, 183] width 6 height 6
radio input "true"
radio input "false"
drag, startPoint x: 717, startPoint y: 241, endPoint x: 700, endPoint y: 240, distance: 17.6
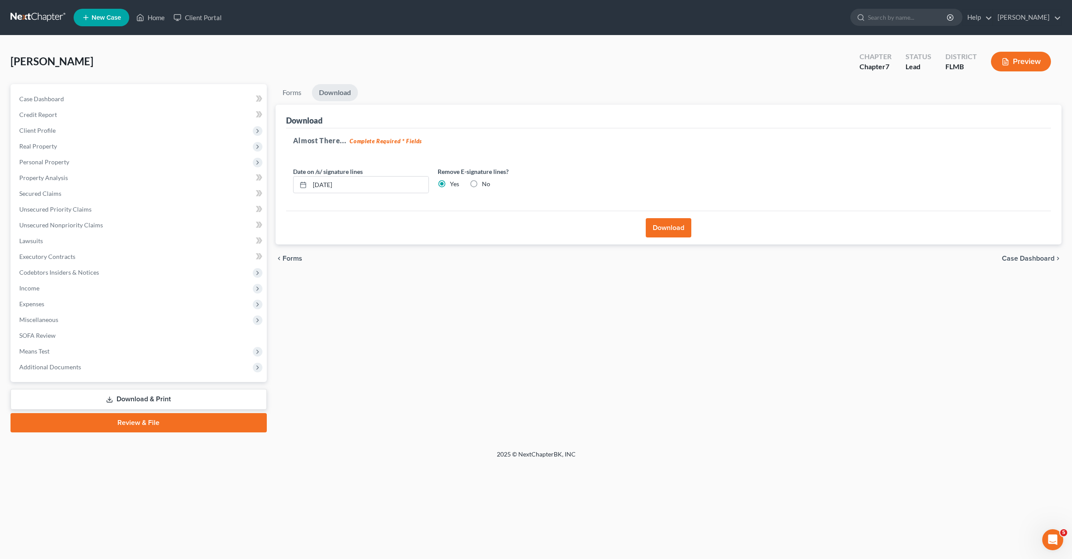
click at [705, 240] on div "Download" at bounding box center [668, 228] width 765 height 34
click at [667, 231] on button "Download" at bounding box center [669, 227] width 46 height 19
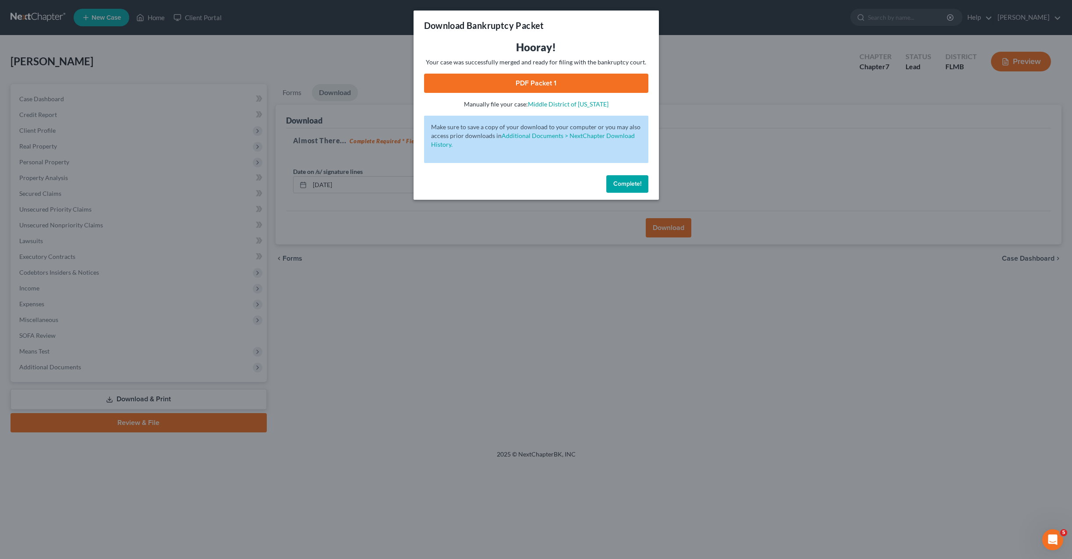
click at [476, 80] on link "PDF Packet 1" at bounding box center [536, 83] width 224 height 19
click at [382, 304] on div "Download Bankruptcy Packet Hooray! Your case was successfully merged and ready …" at bounding box center [536, 279] width 1072 height 559
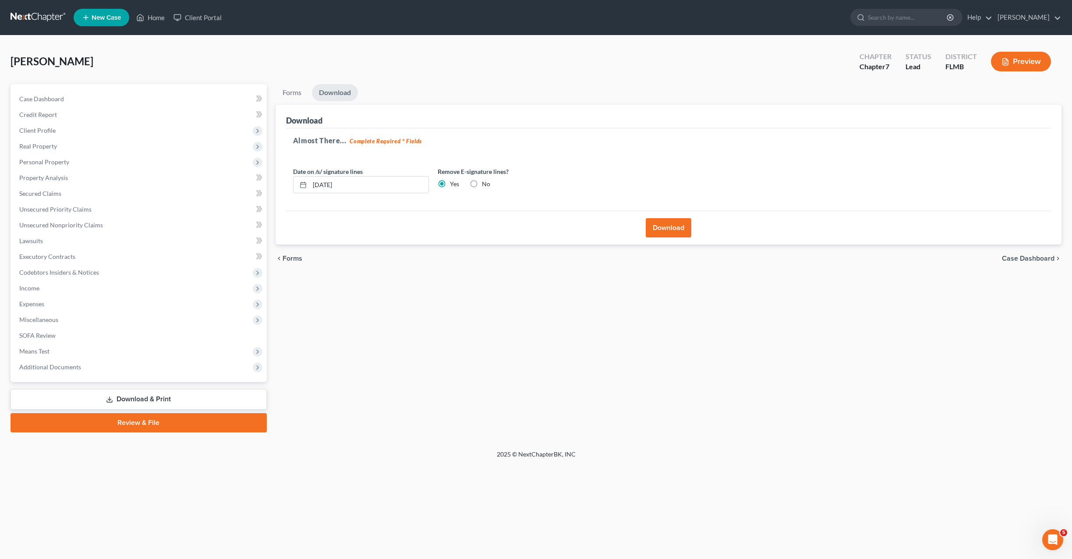
select select "1"
select select "0"
select select "15"
select select "0"
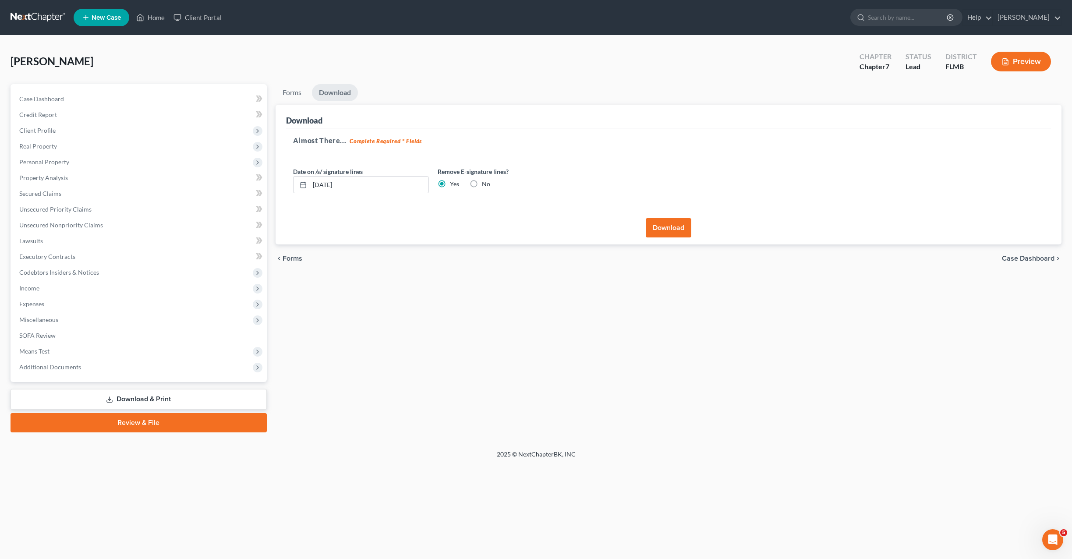
select select "9"
